Goal: Complete application form

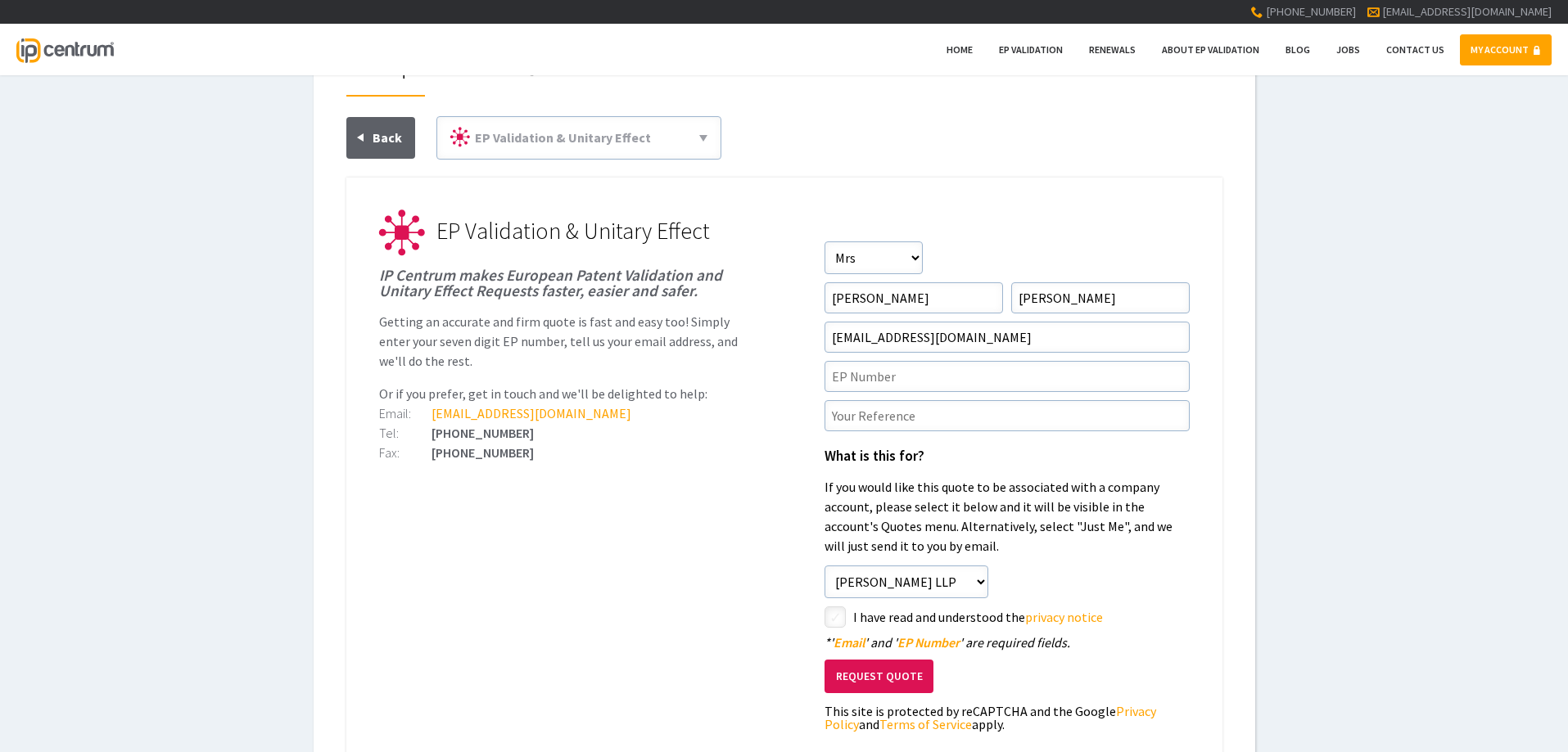
scroll to position [164, 0]
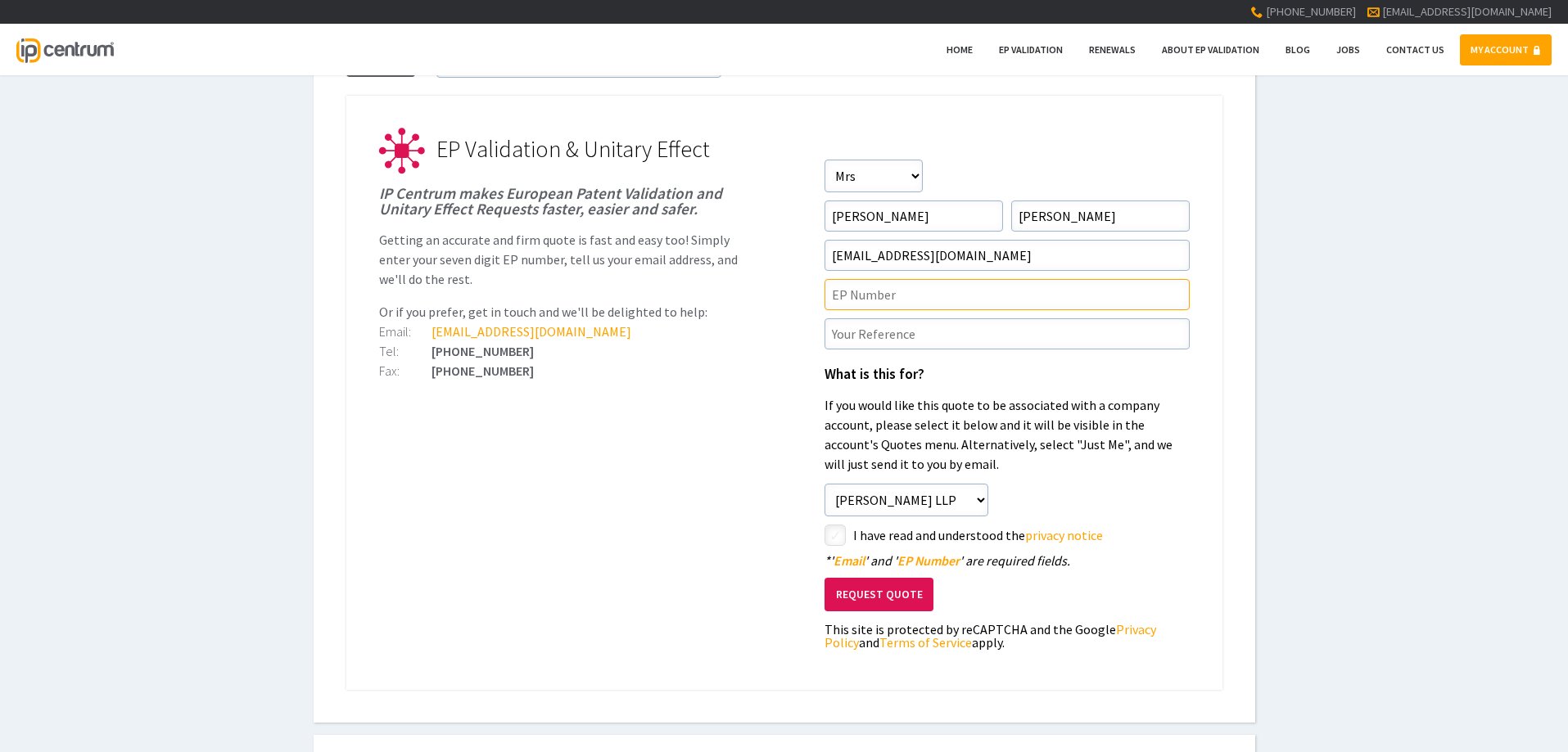
click at [864, 296] on input"] "text" at bounding box center [1007, 294] width 365 height 31
paste input"] "3847904"
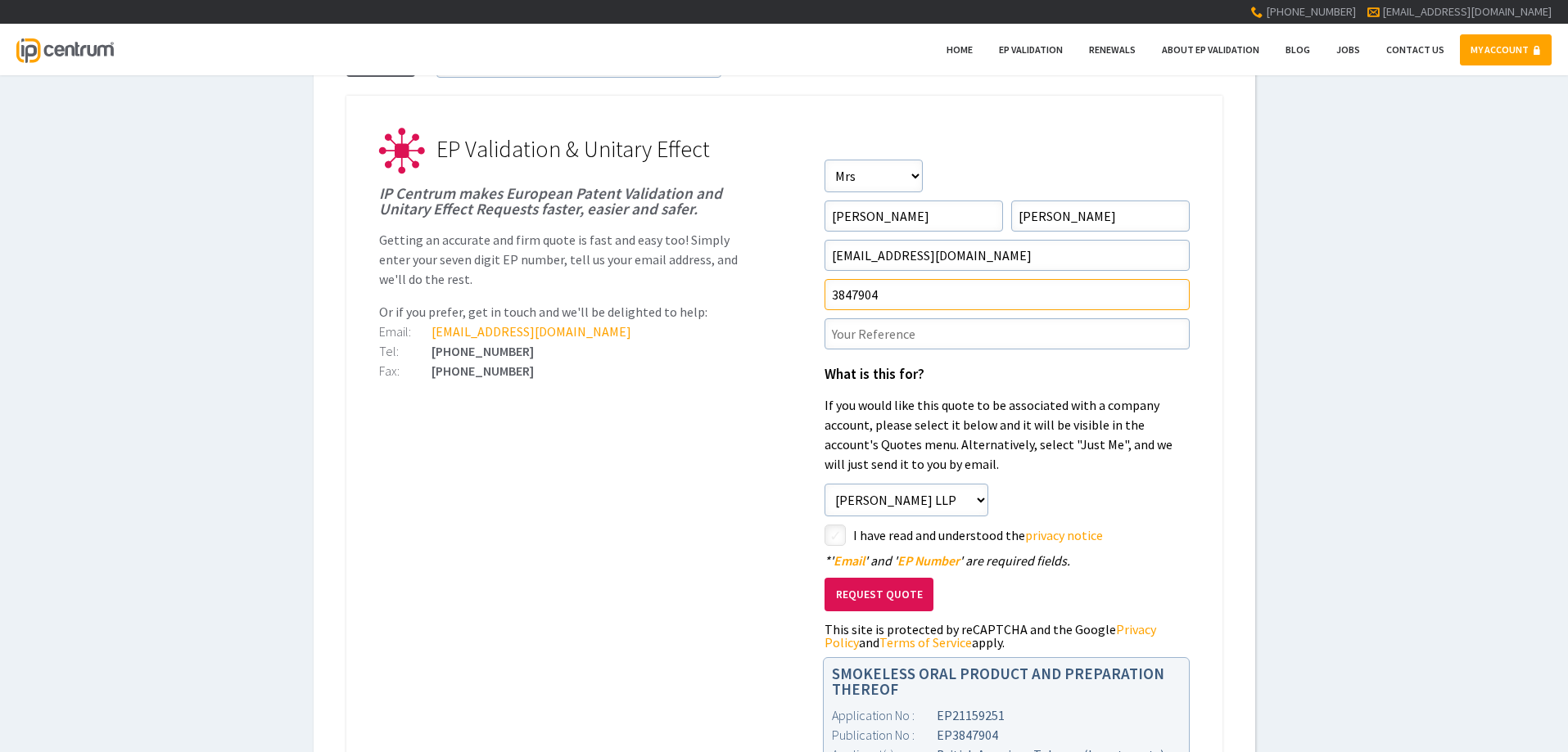
type input"] "3847904"
click at [867, 335] on input"] "text" at bounding box center [1007, 333] width 365 height 31
type input"] "E"
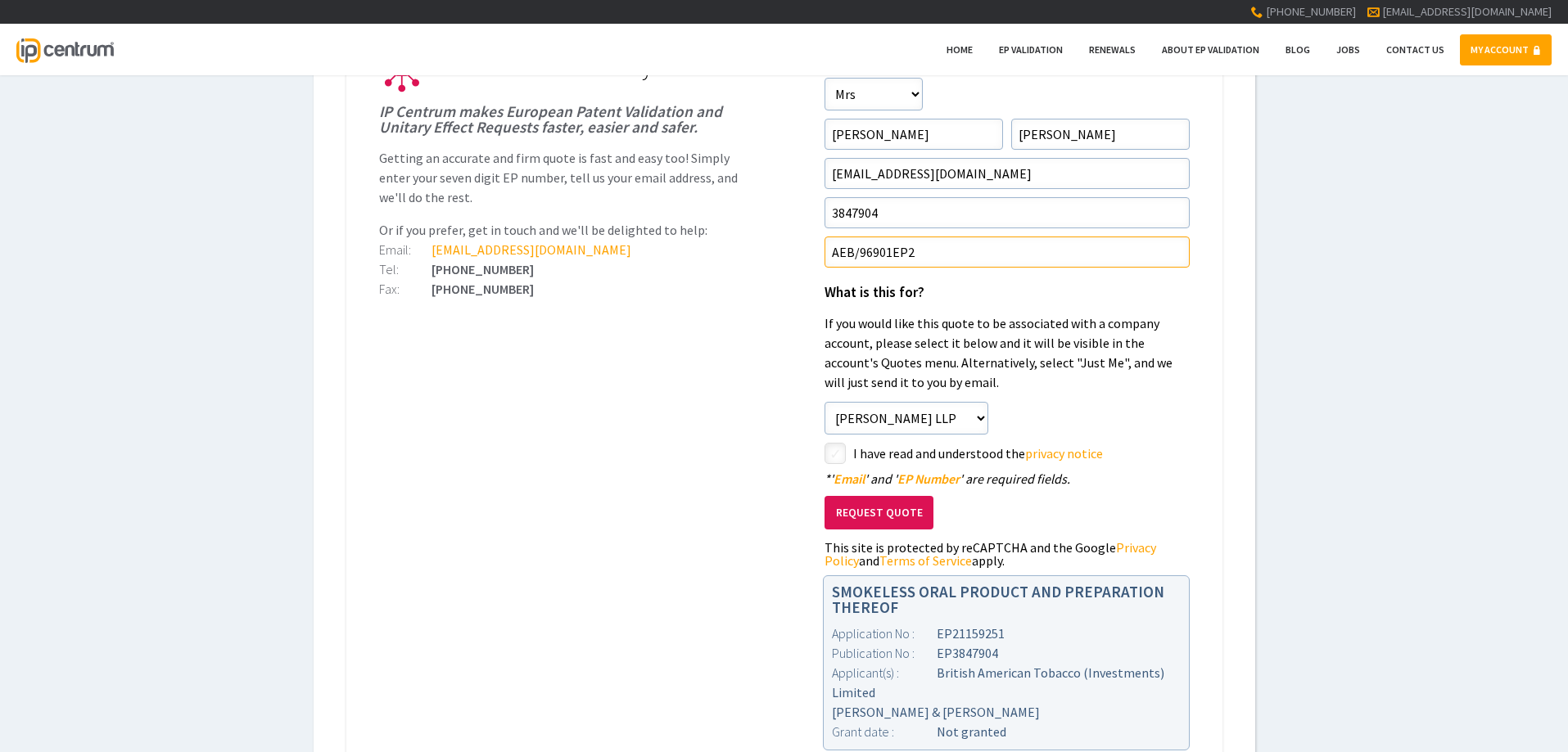
scroll to position [328, 0]
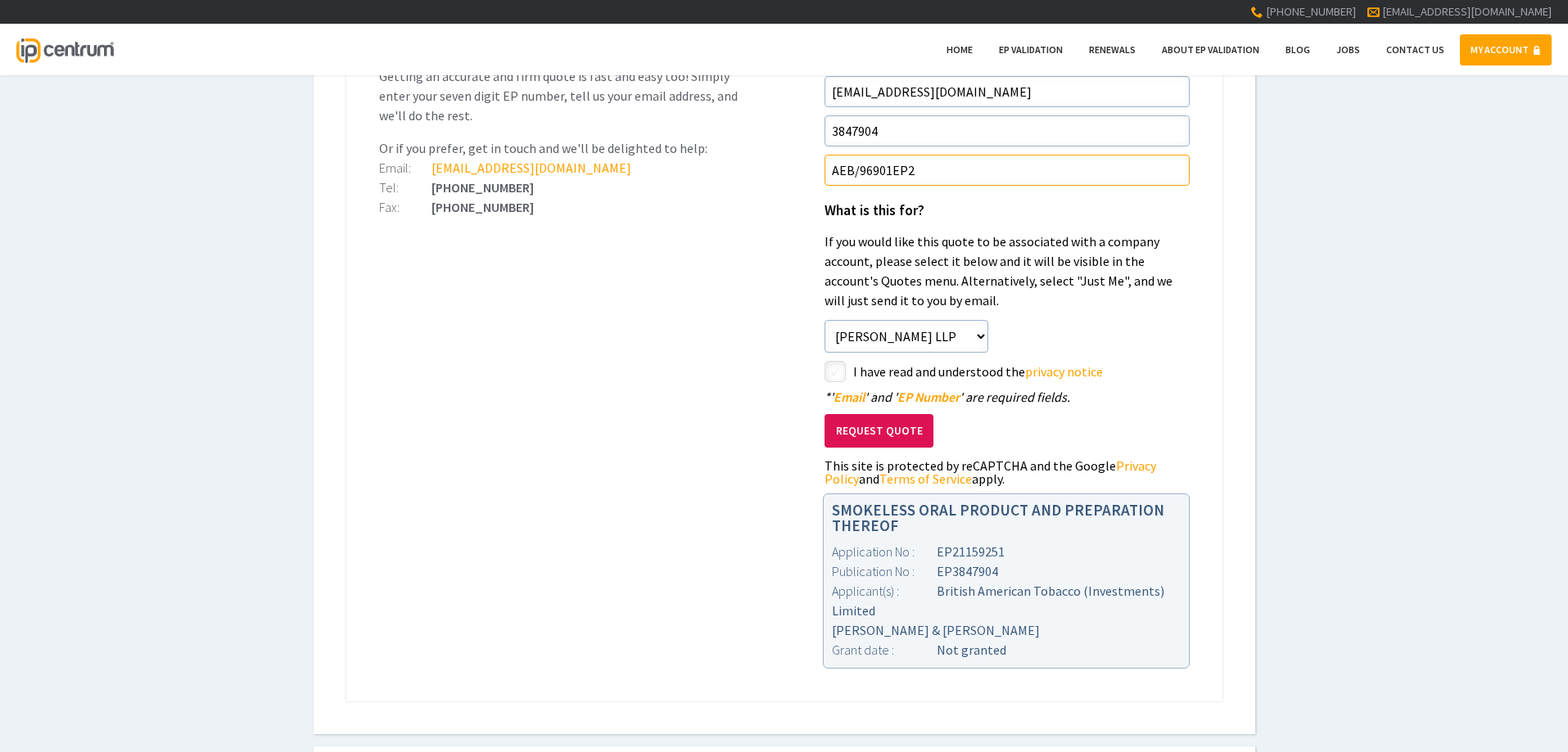
type input"] "AEB/96901EP2"
click at [836, 374] on input"] "checkbox" at bounding box center [837, 373] width 20 height 20
checkbox input"] "true"
click at [876, 428] on button "Request Quote" at bounding box center [879, 431] width 109 height 34
